Goal: Use online tool/utility: Use online tool/utility

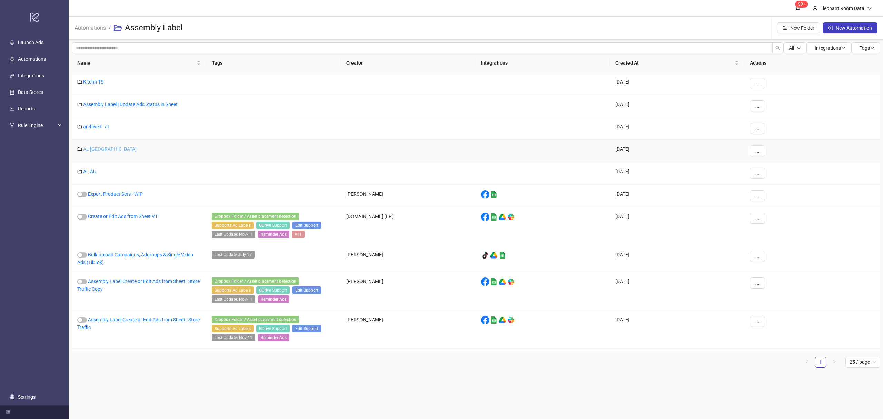
click at [89, 151] on link "AL [GEOGRAPHIC_DATA]" at bounding box center [109, 149] width 53 height 6
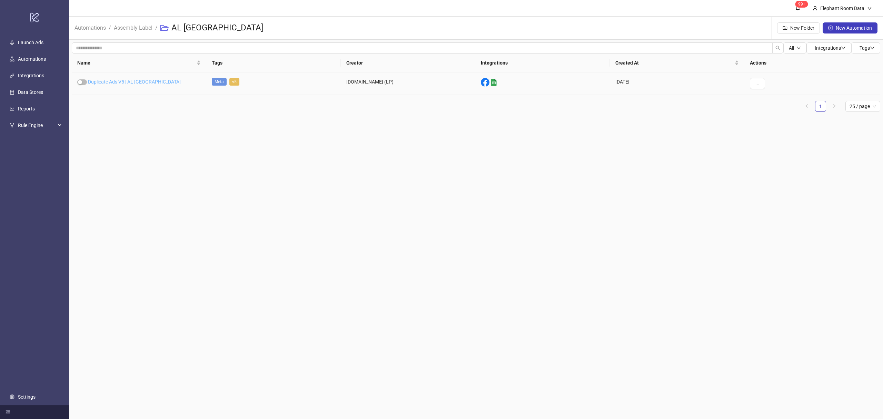
click at [123, 79] on link "Duplicate Ads V5 | AL [GEOGRAPHIC_DATA]" at bounding box center [134, 82] width 93 height 6
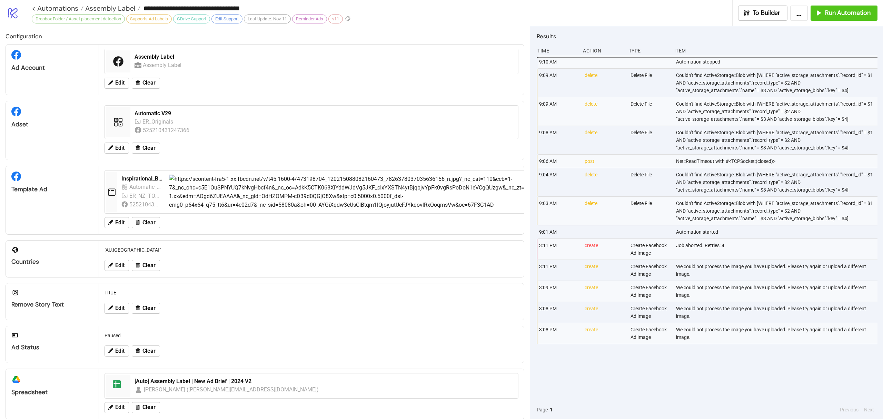
type input "**********"
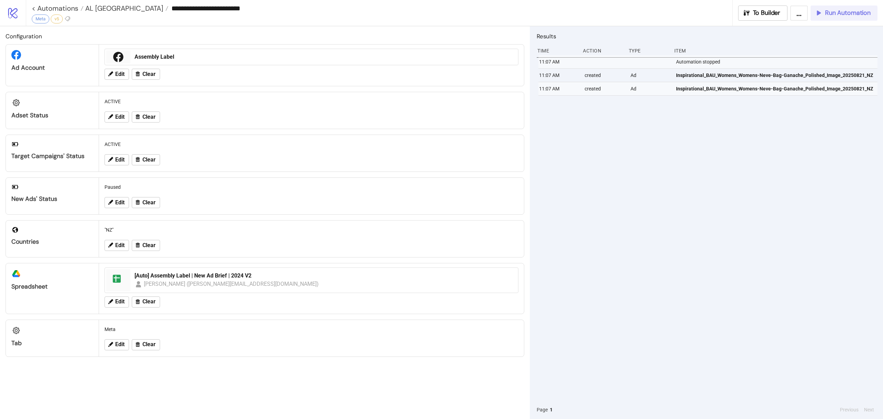
click at [856, 18] on button "Run Automation" at bounding box center [844, 13] width 67 height 15
